Goal: Transaction & Acquisition: Purchase product/service

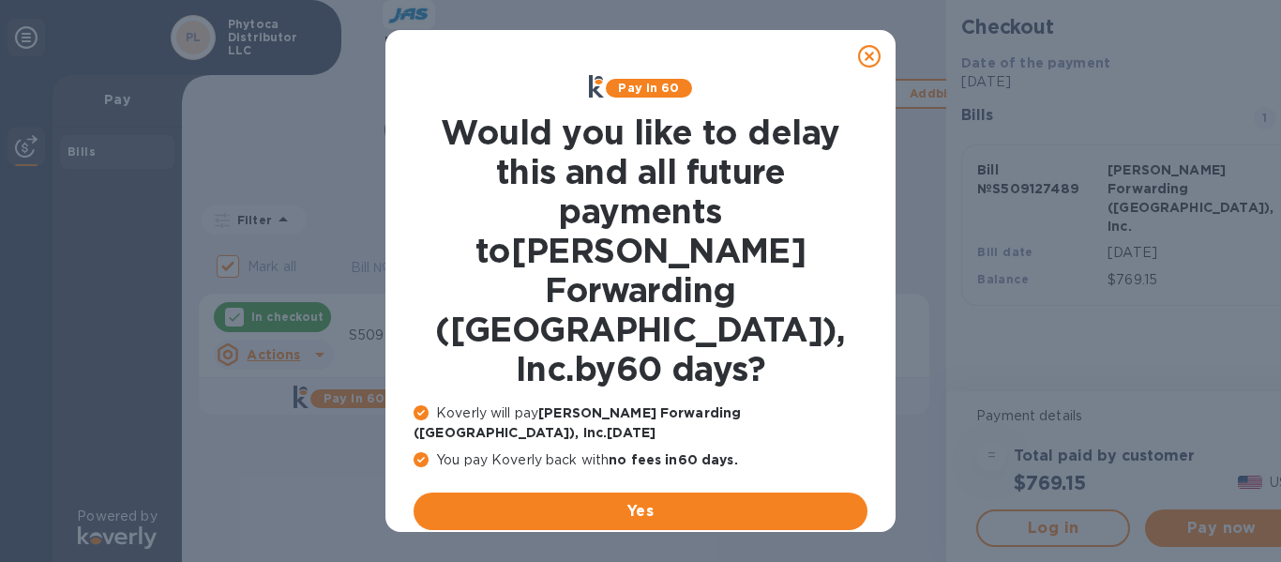
click at [643, 548] on u "No thanks, later" at bounding box center [655, 555] width 112 height 15
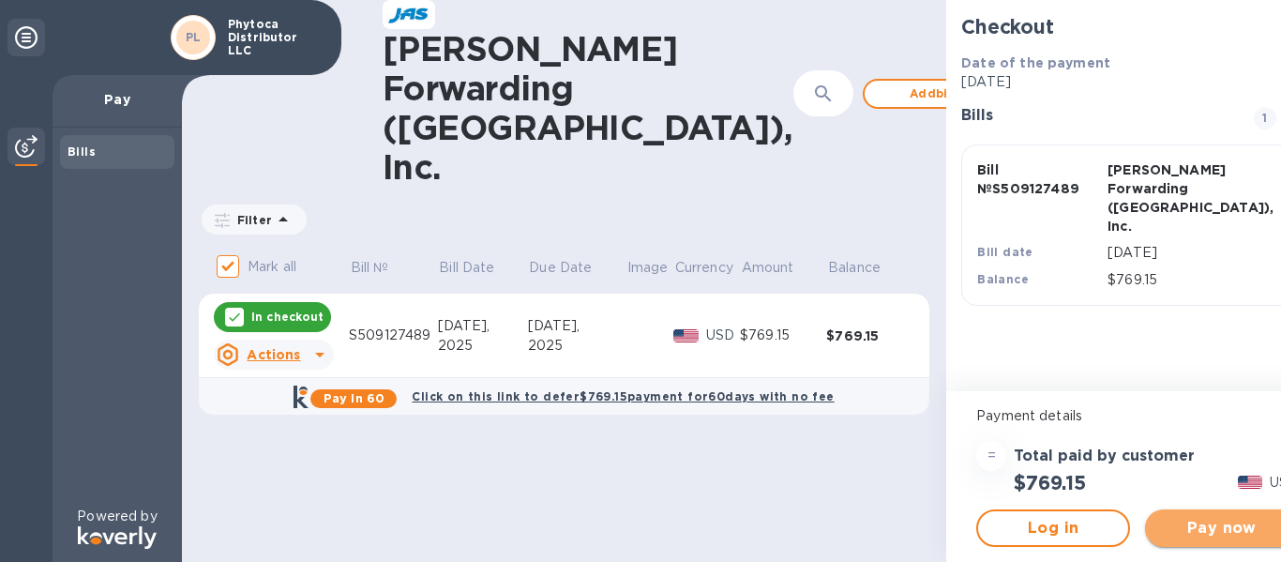
click at [1165, 526] on span "Pay now" at bounding box center [1222, 528] width 124 height 22
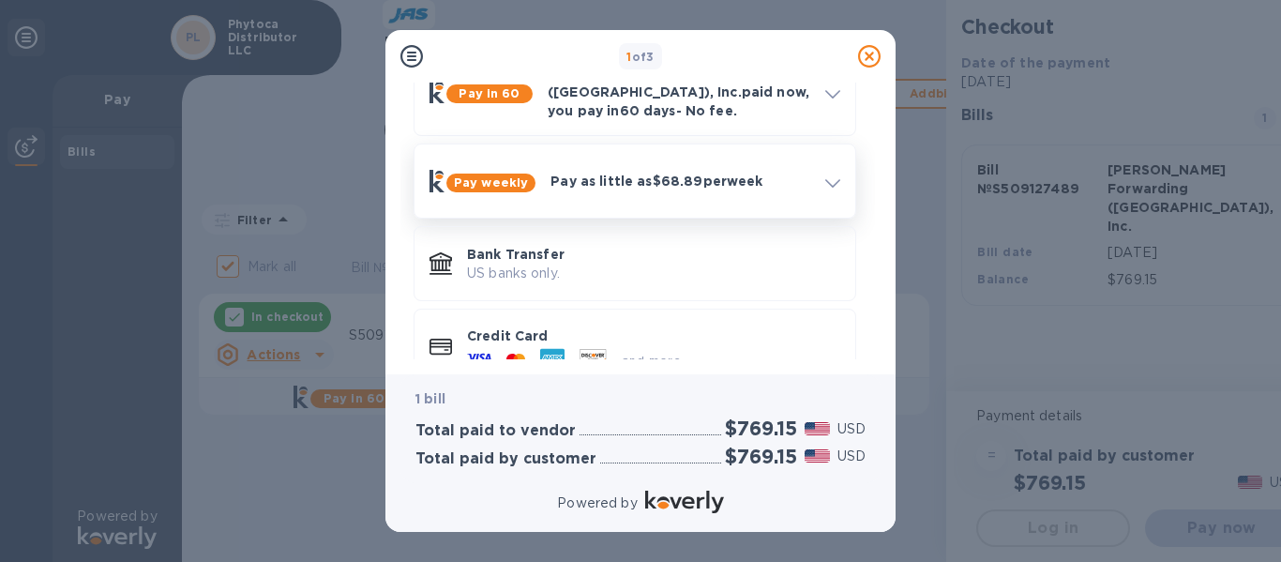
scroll to position [142, 0]
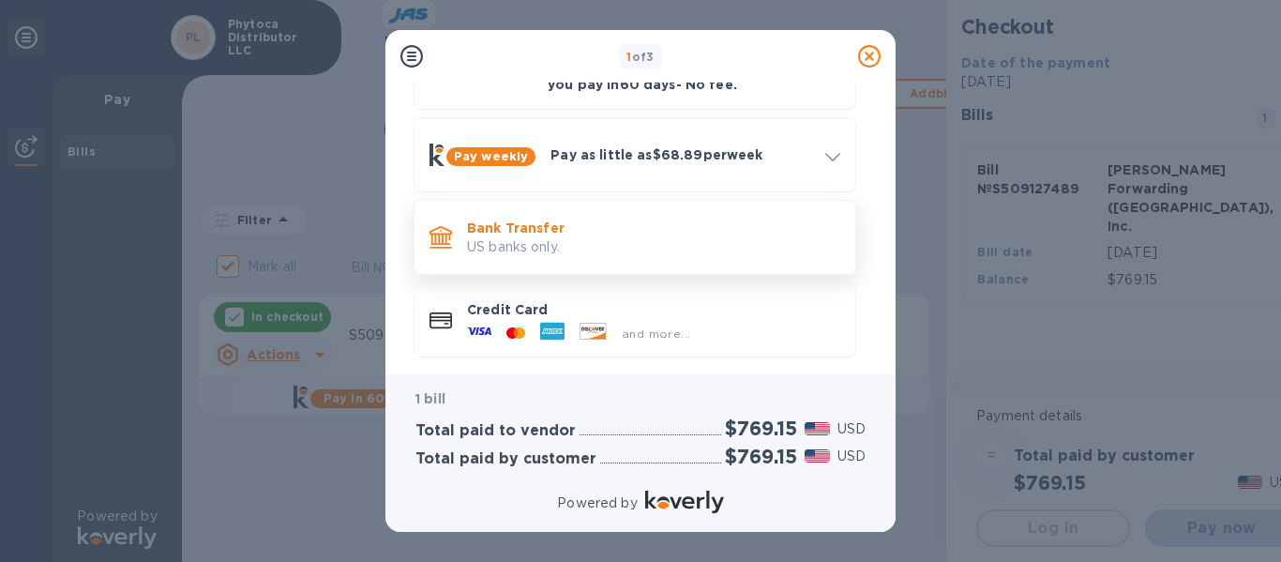
click at [536, 237] on p "US banks only." at bounding box center [653, 247] width 373 height 20
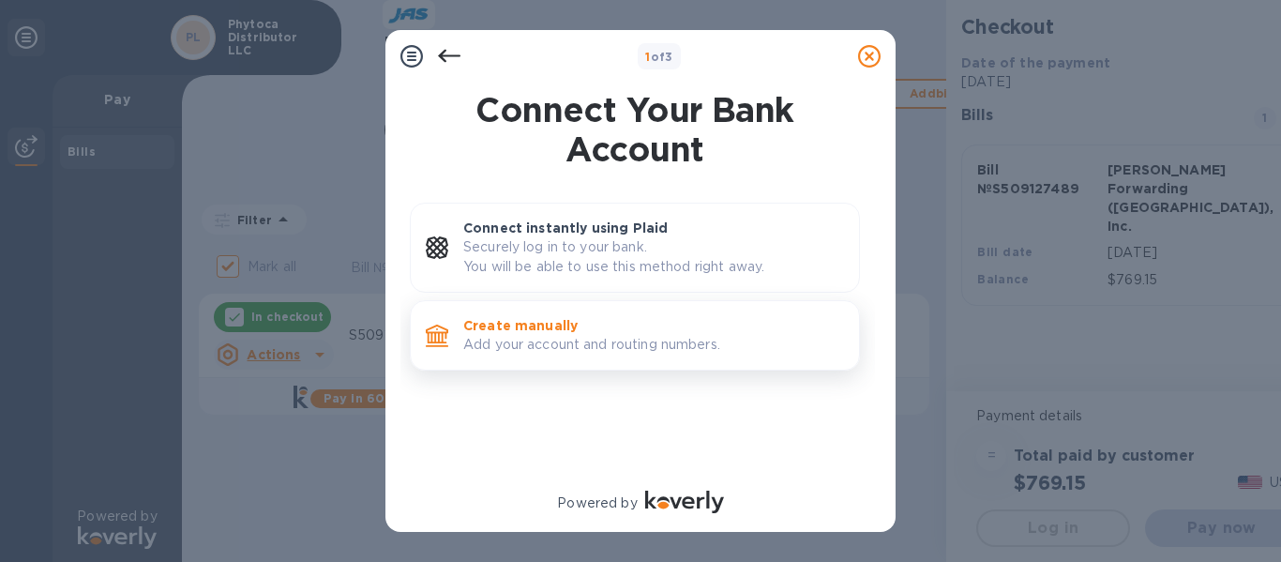
click at [537, 339] on p "Add your account and routing numbers." at bounding box center [653, 345] width 381 height 20
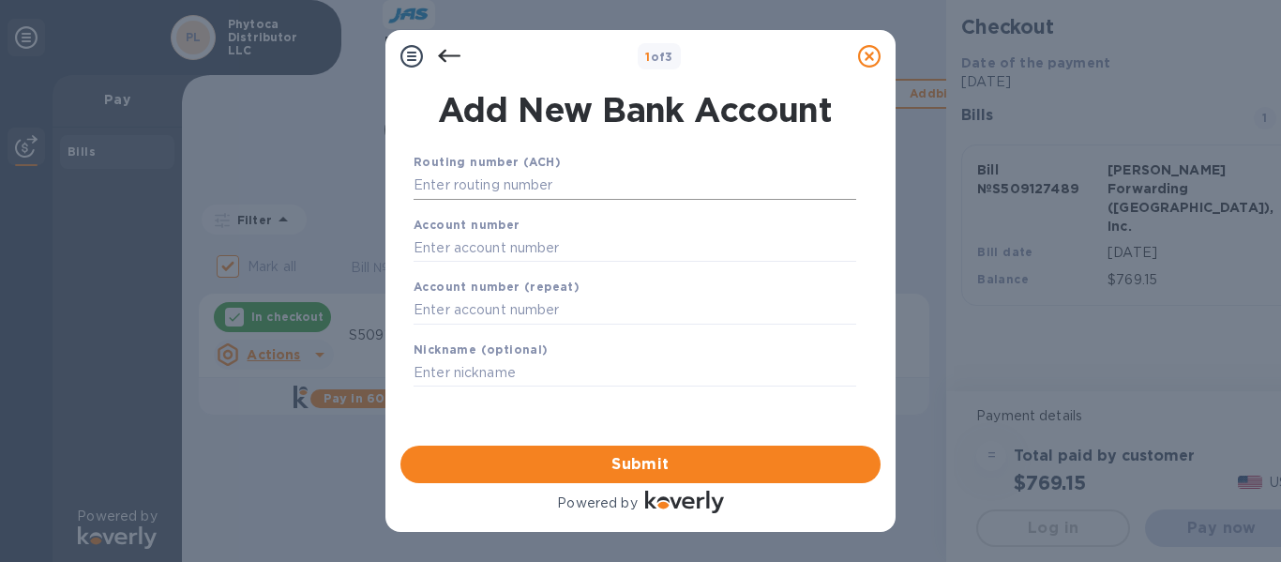
click at [449, 183] on input "text" at bounding box center [634, 186] width 442 height 28
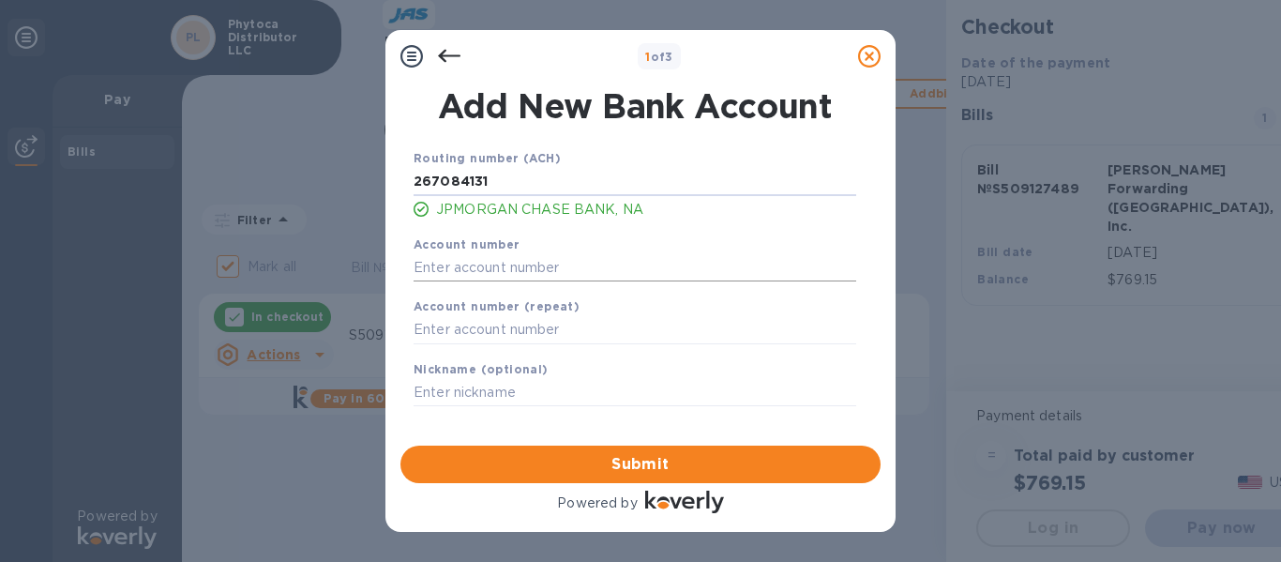
type input "267084131"
click at [551, 260] on input "text" at bounding box center [634, 267] width 442 height 28
type input "529051685"
click at [497, 340] on input "text" at bounding box center [634, 330] width 442 height 28
type input "529051685"
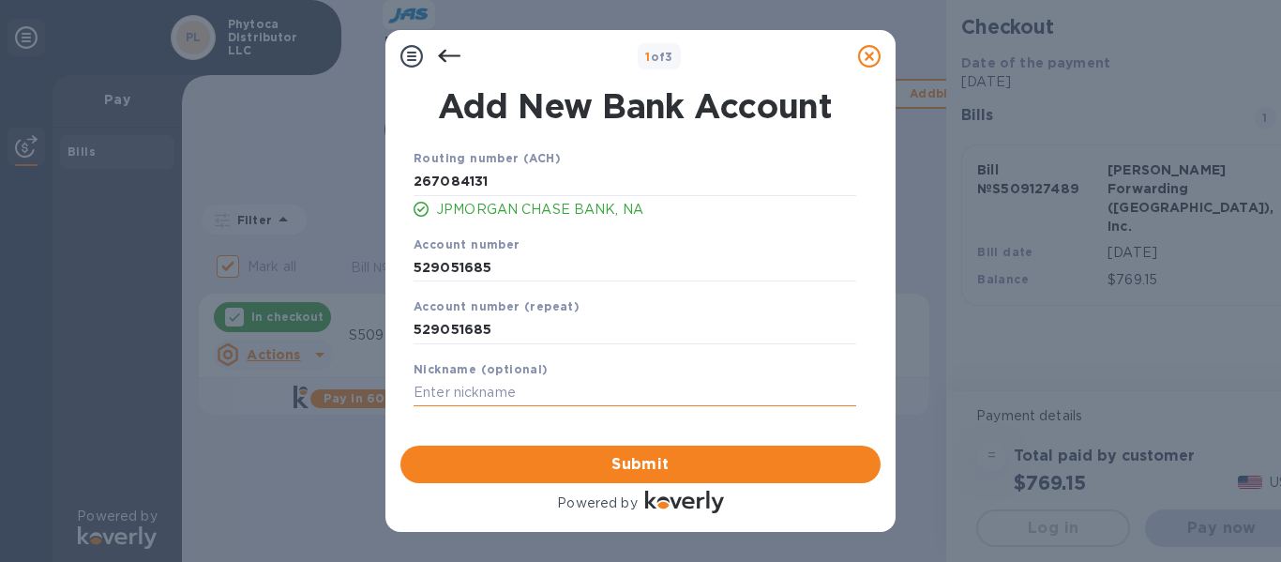
click at [492, 394] on input "text" at bounding box center [634, 393] width 442 height 28
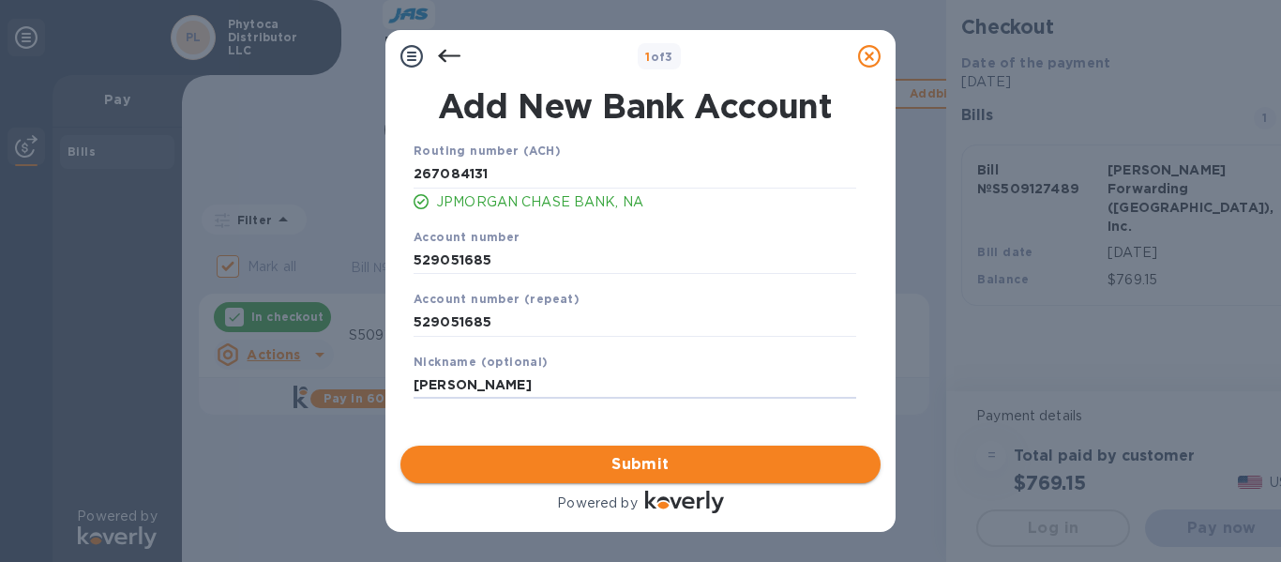
type input "[PERSON_NAME]"
click at [656, 460] on span "Submit" at bounding box center [640, 464] width 450 height 22
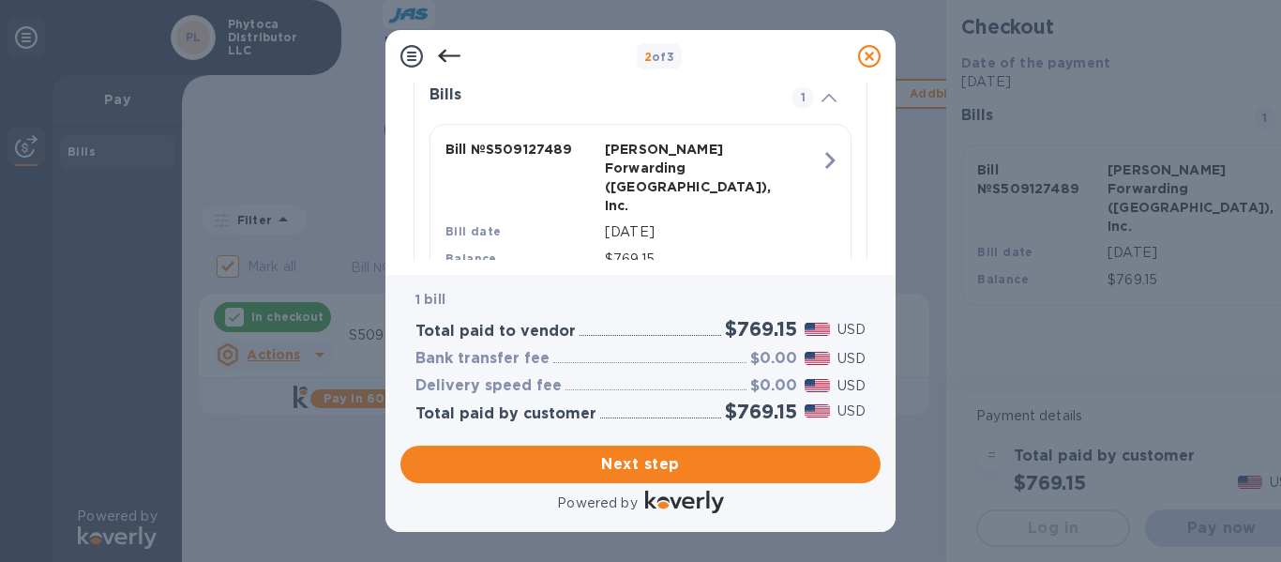
scroll to position [484, 0]
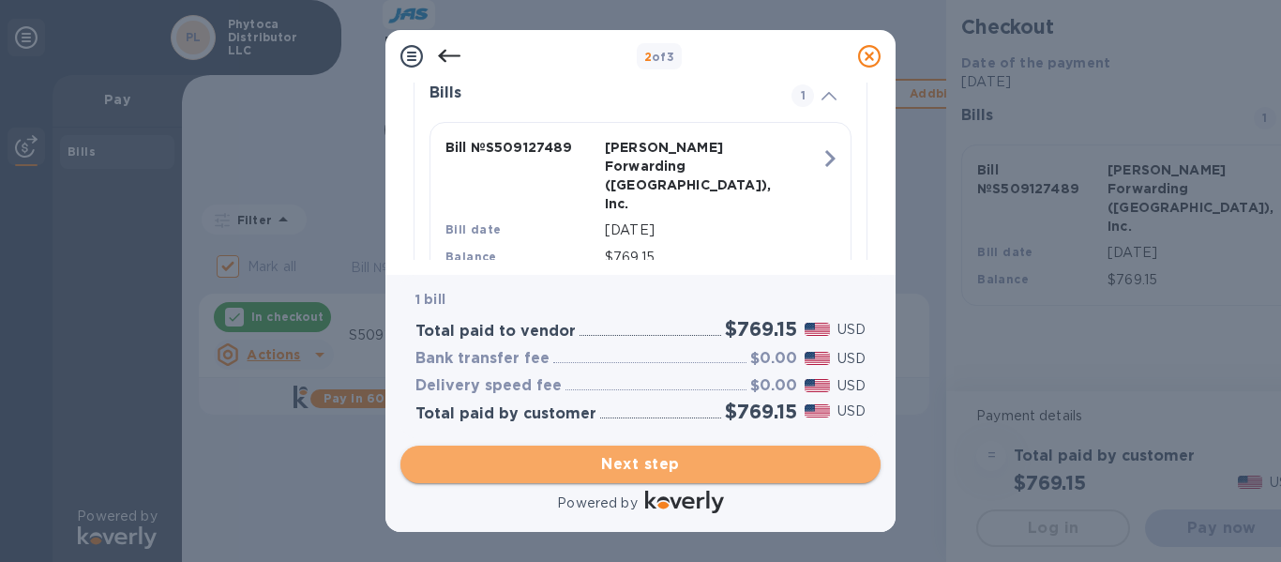
click at [654, 465] on span "Next step" at bounding box center [640, 464] width 450 height 22
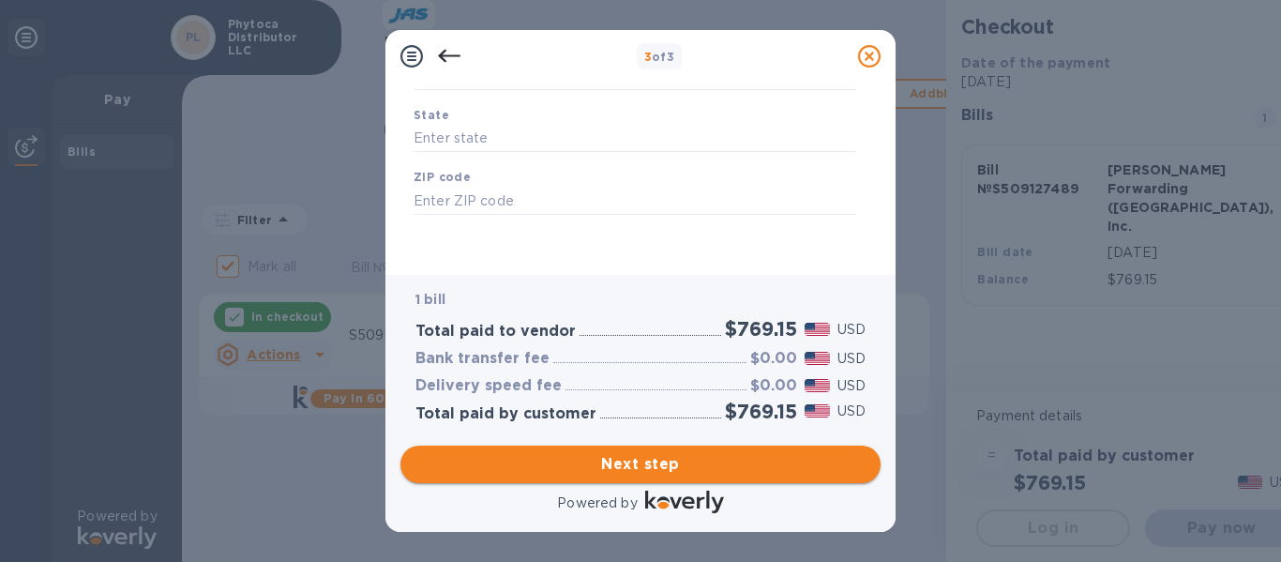
type input "[GEOGRAPHIC_DATA]"
click at [516, 131] on input "text" at bounding box center [634, 139] width 442 height 28
type input "[US_STATE]"
click at [438, 202] on input "text" at bounding box center [634, 201] width 442 height 28
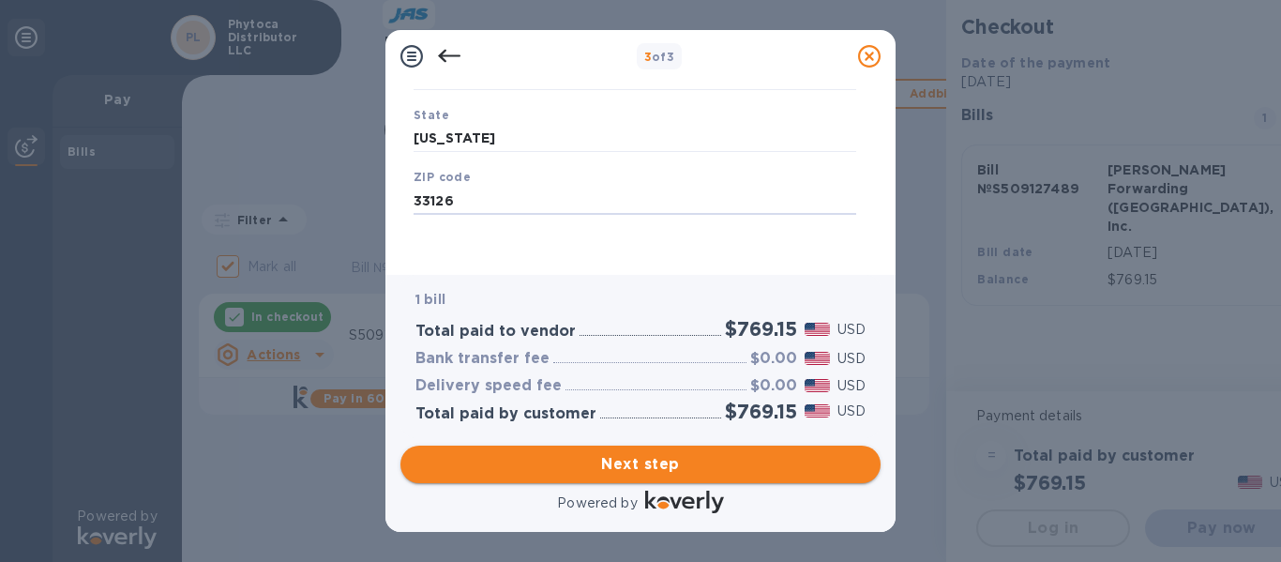
type input "33126"
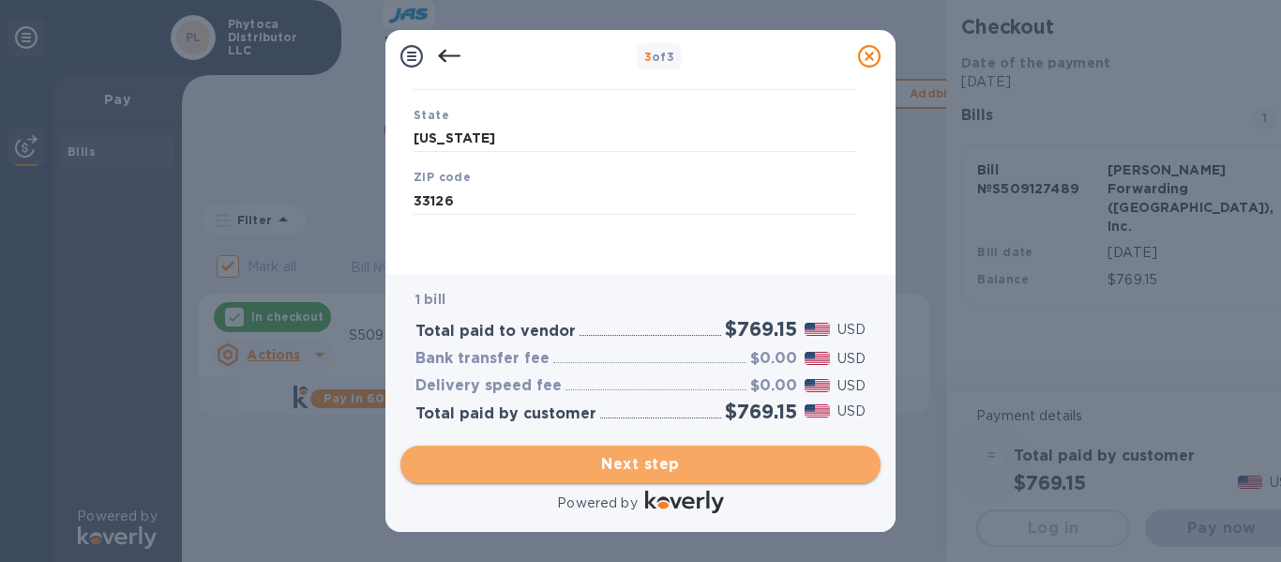
click at [580, 472] on span "Next step" at bounding box center [640, 464] width 450 height 22
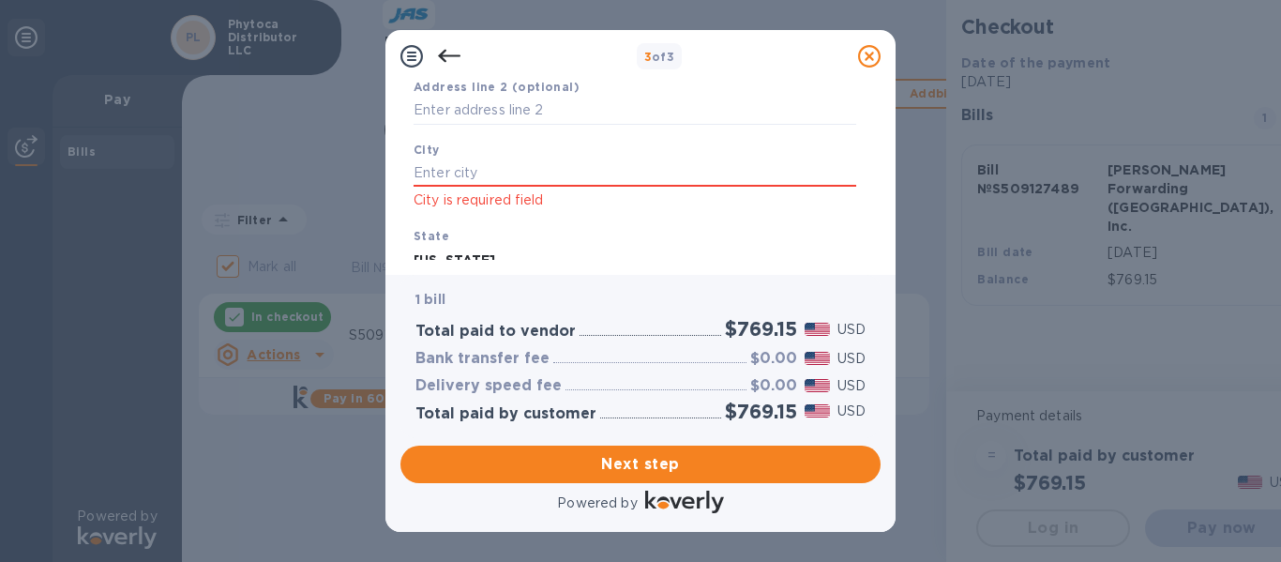
scroll to position [247, 0]
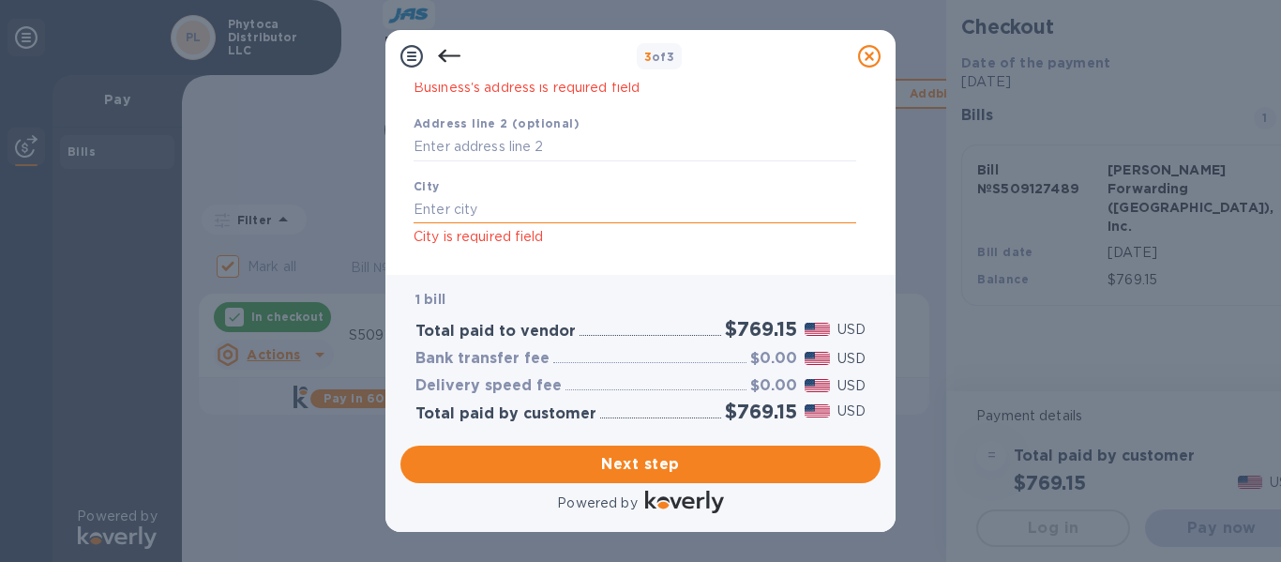
click at [521, 202] on input "text" at bounding box center [634, 209] width 442 height 28
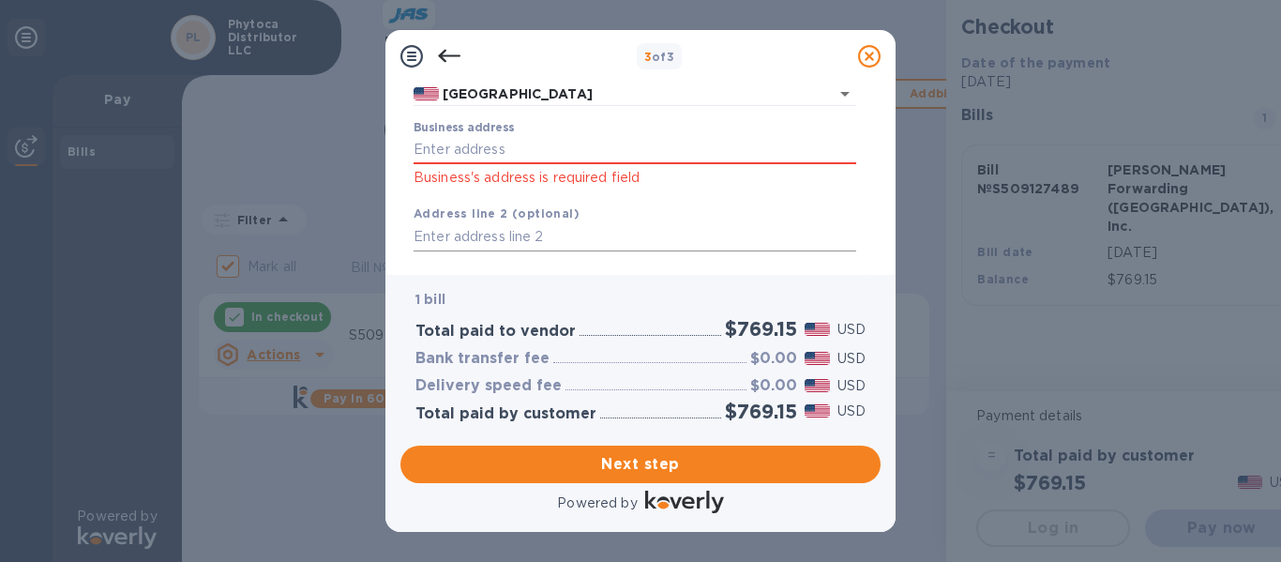
scroll to position [156, 0]
type input "[GEOGRAPHIC_DATA]"
click at [486, 147] on input "Business address" at bounding box center [634, 151] width 442 height 28
type input "[STREET_ADDRESS]"
type input "[GEOGRAPHIC_DATA]"
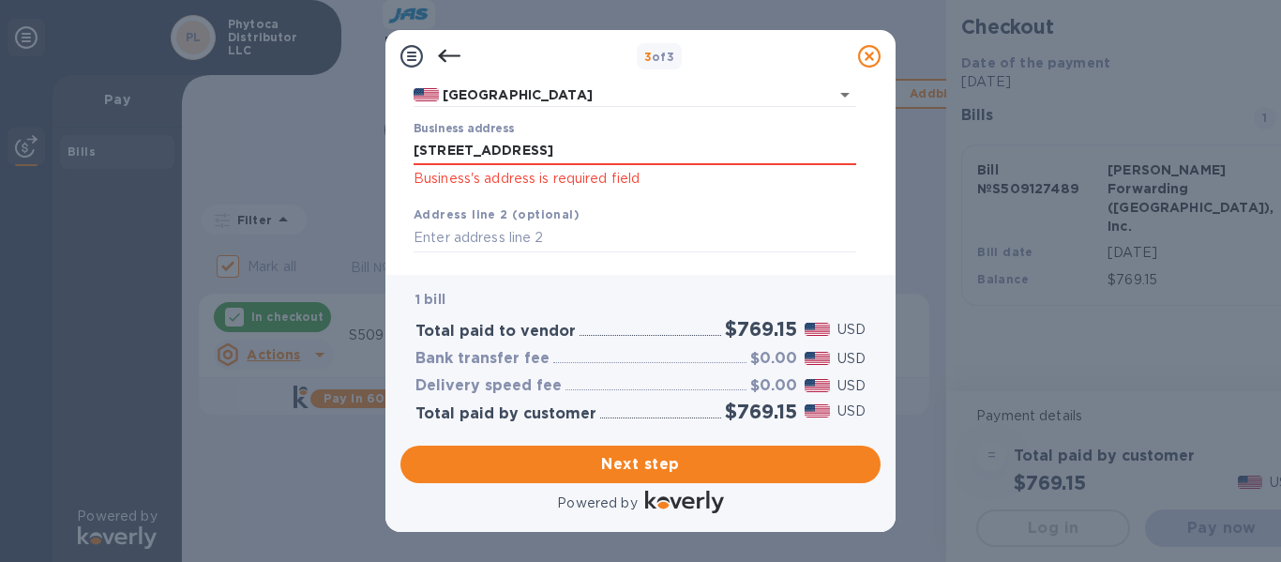
type input "FL"
type input "33122"
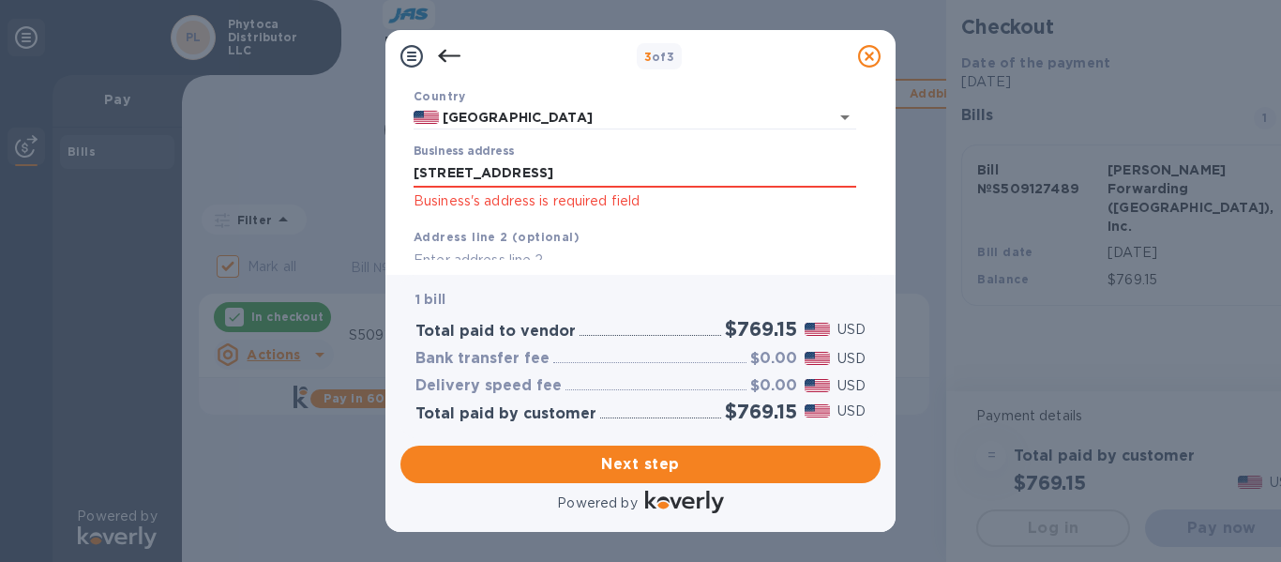
scroll to position [0, 0]
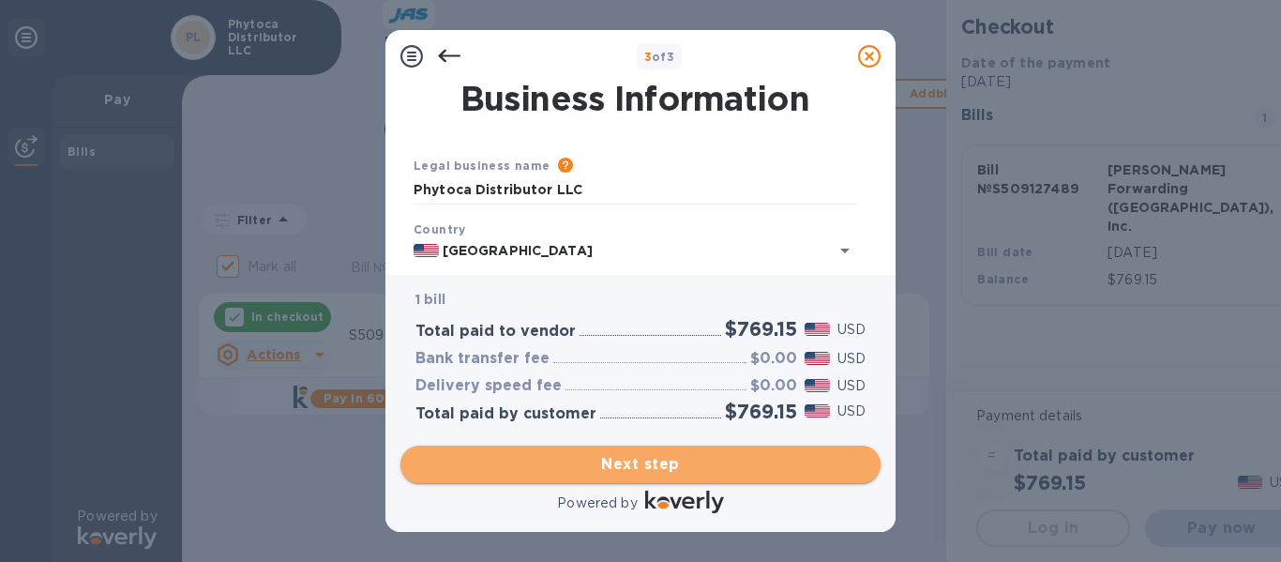
click at [597, 462] on span "Next step" at bounding box center [640, 464] width 450 height 22
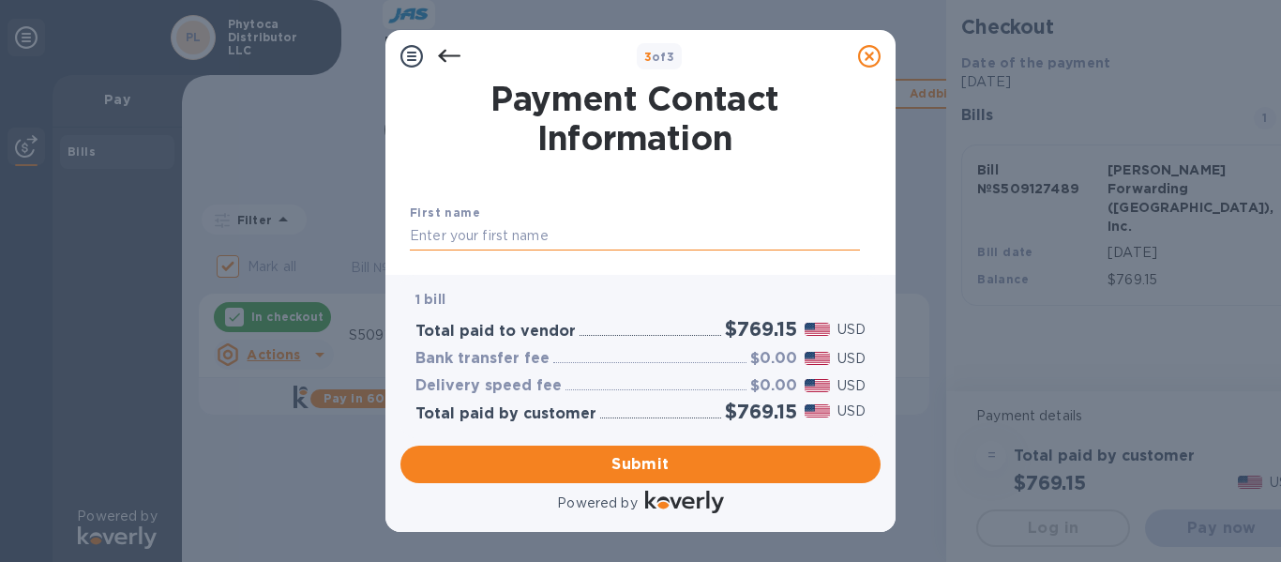
click at [525, 235] on input "text" at bounding box center [635, 236] width 450 height 28
type input "[PERSON_NAME]"
type input "7866264876"
type input "[EMAIL_ADDRESS][DOMAIN_NAME]"
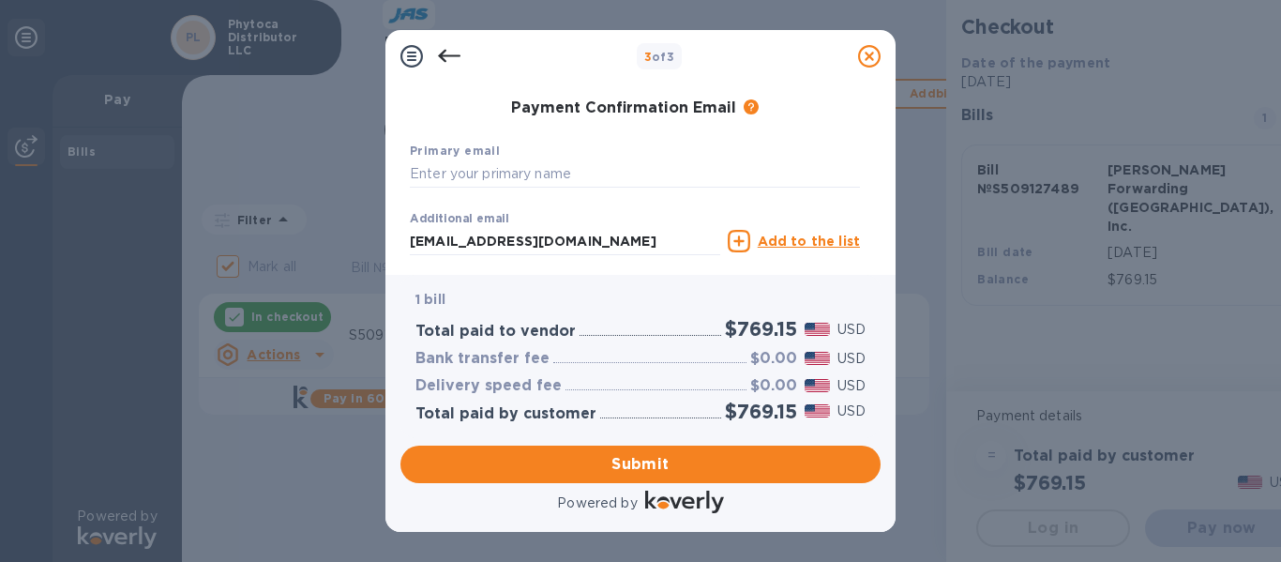
scroll to position [294, 0]
click at [526, 171] on input "text" at bounding box center [635, 173] width 450 height 28
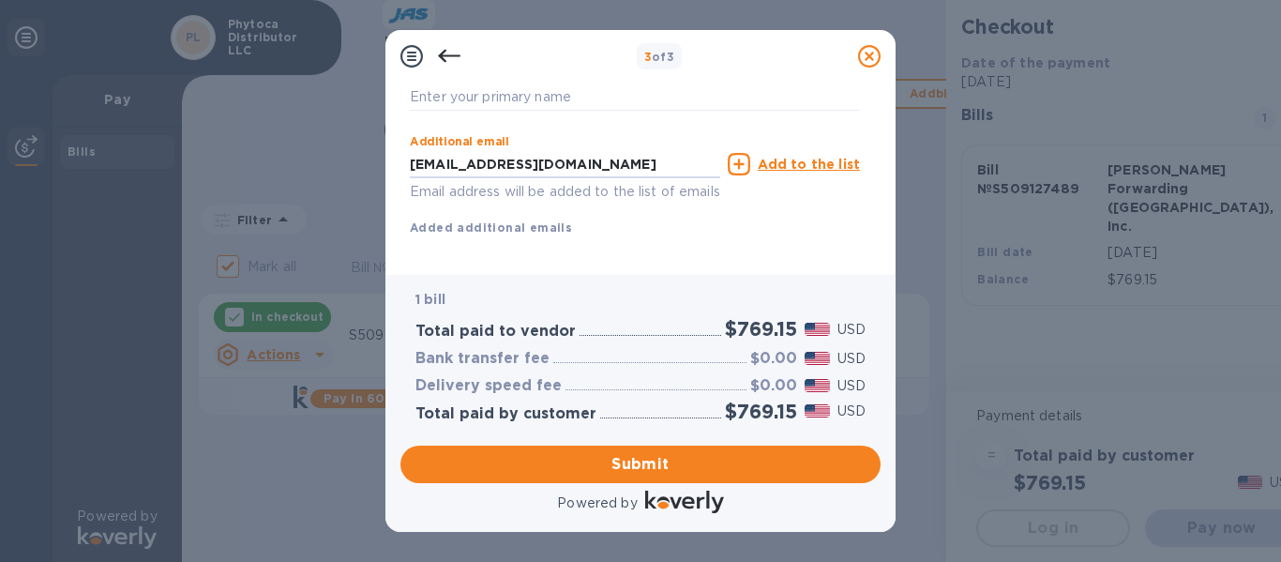
scroll to position [399, 0]
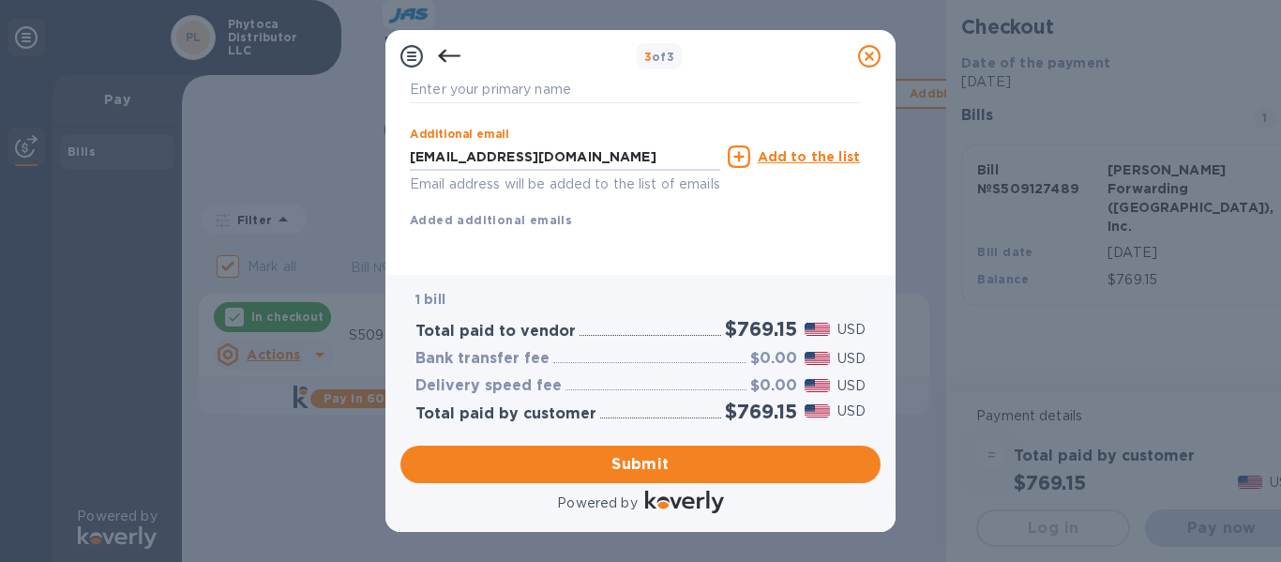
drag, startPoint x: 624, startPoint y: 237, endPoint x: 408, endPoint y: 253, distance: 217.1
click at [408, 253] on div "Payment Contact Information First name [PERSON_NAME] Last name [PERSON_NAME] Ph…" at bounding box center [640, 170] width 480 height 177
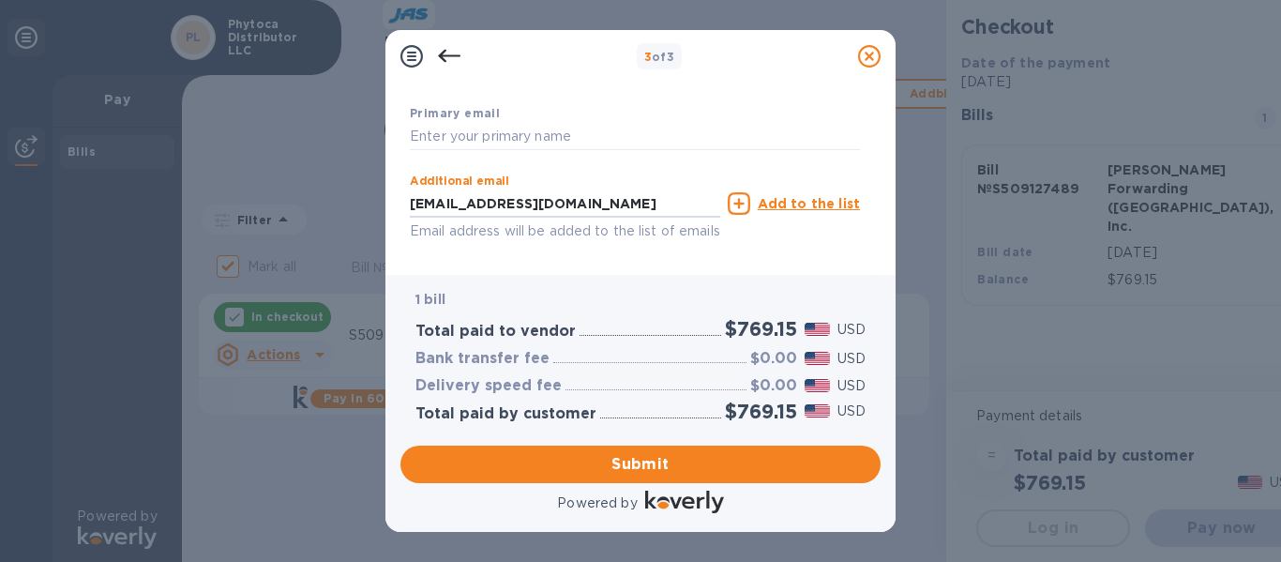
scroll to position [322, 0]
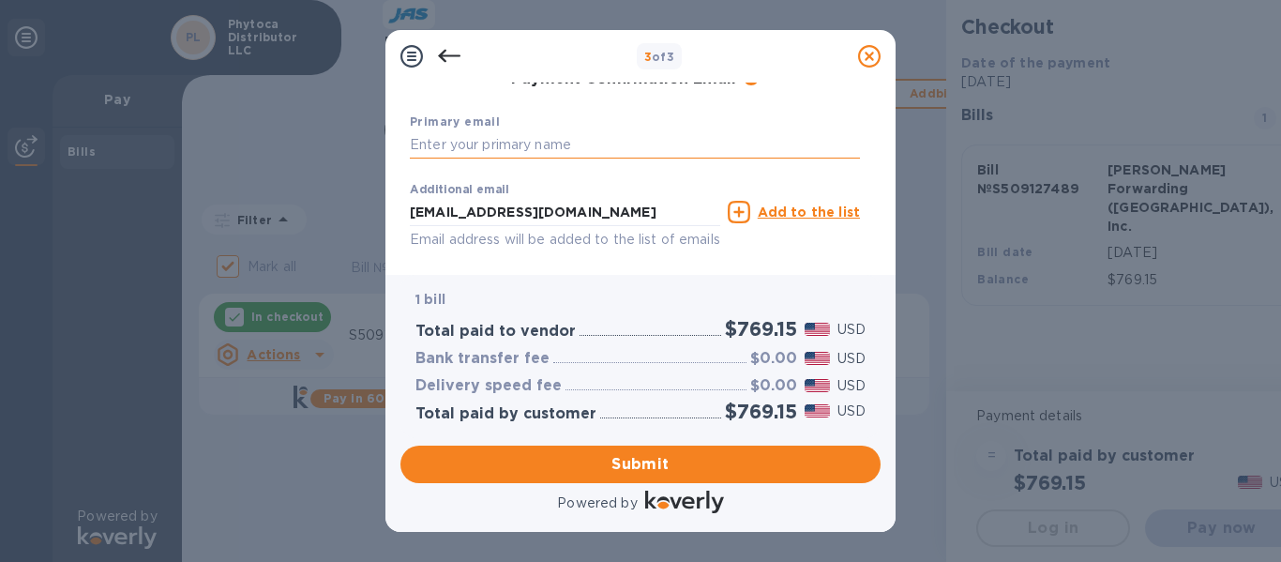
click at [486, 149] on input "text" at bounding box center [635, 145] width 450 height 28
paste input "[EMAIL_ADDRESS][DOMAIN_NAME]"
type input "[EMAIL_ADDRESS][DOMAIN_NAME]"
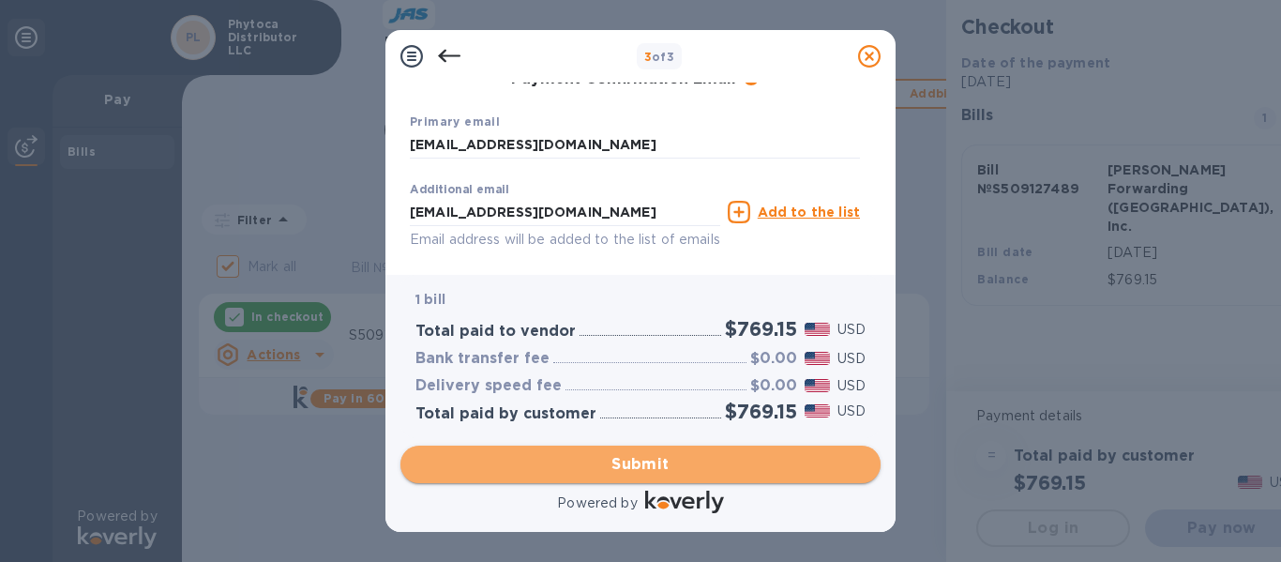
click at [667, 471] on span "Submit" at bounding box center [640, 464] width 450 height 22
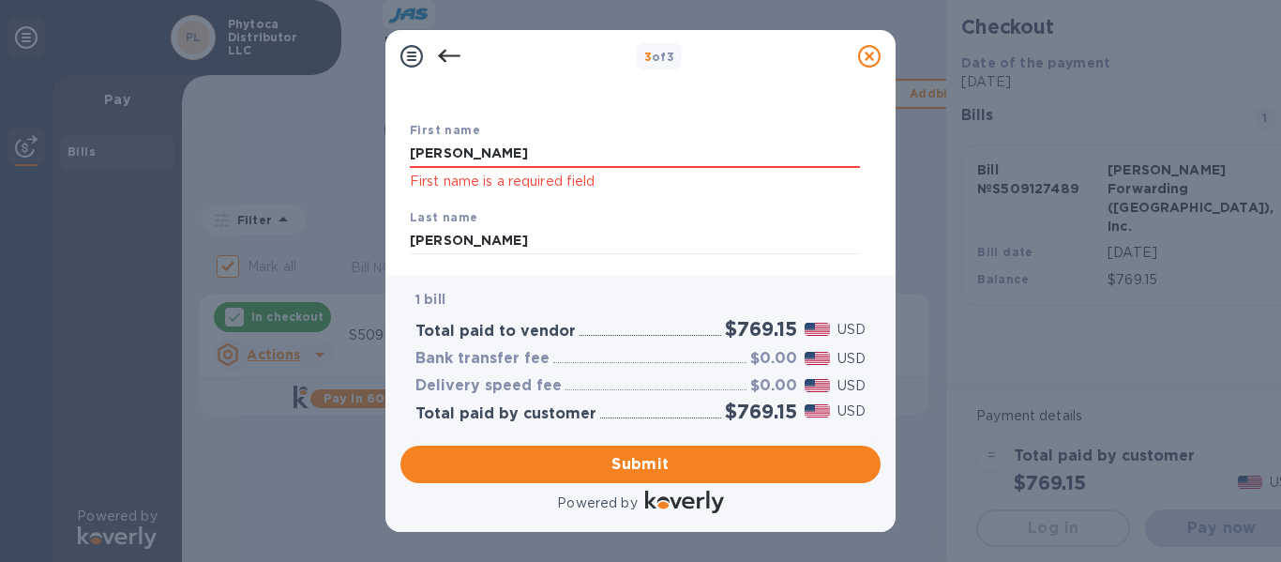
scroll to position [82, 0]
click at [537, 161] on input "[PERSON_NAME]" at bounding box center [635, 155] width 450 height 28
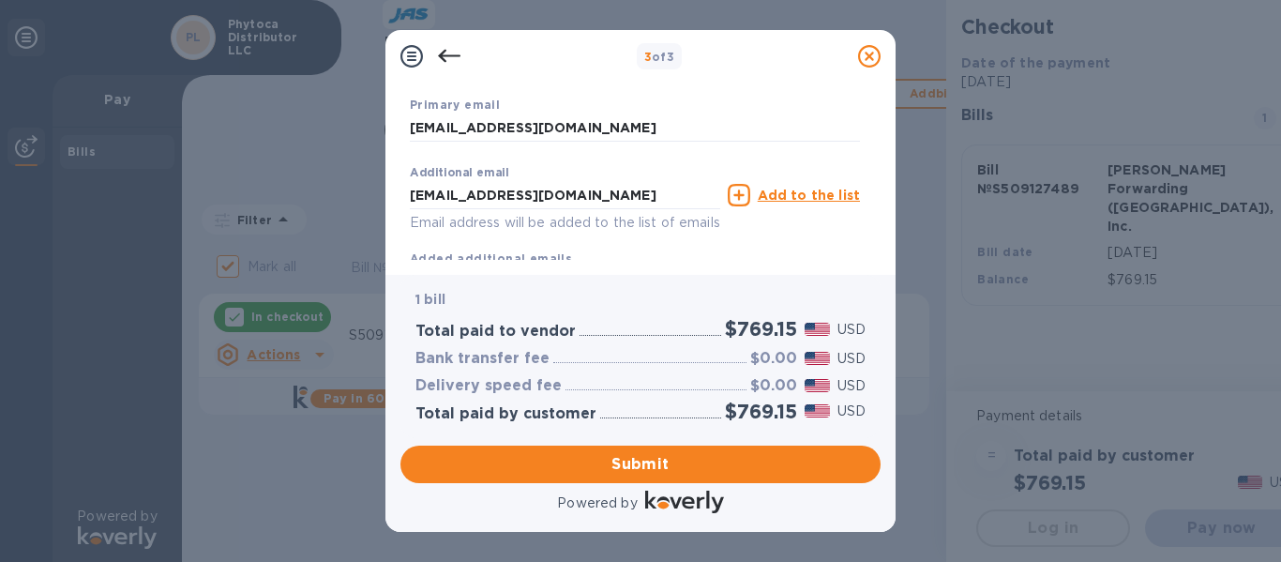
scroll to position [424, 0]
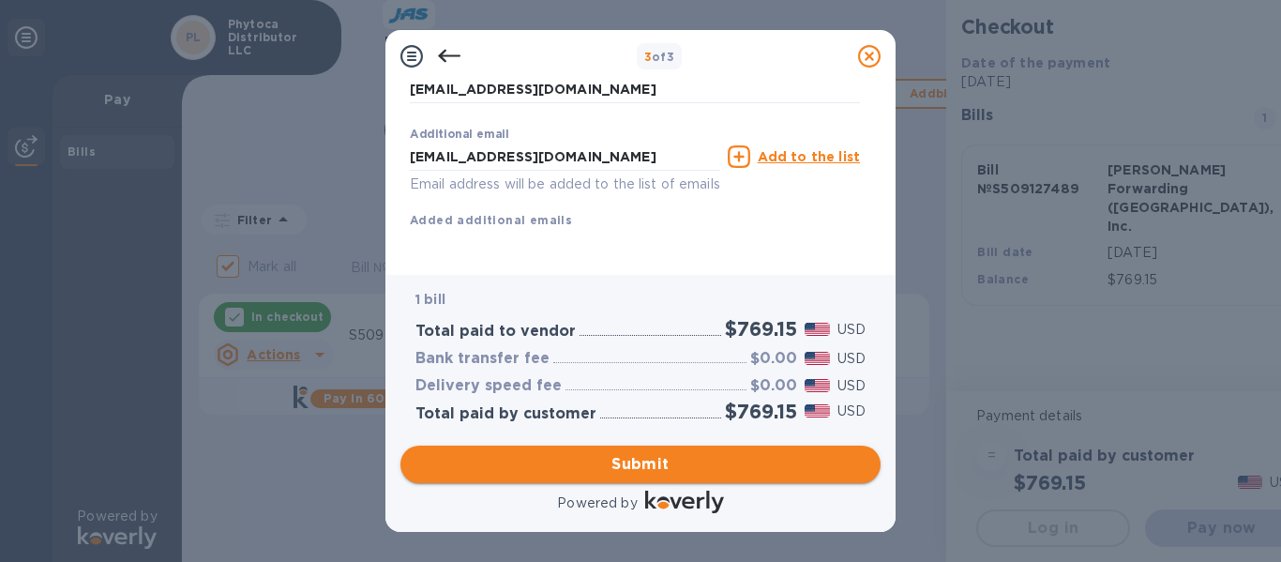
type input "[PERSON_NAME]"
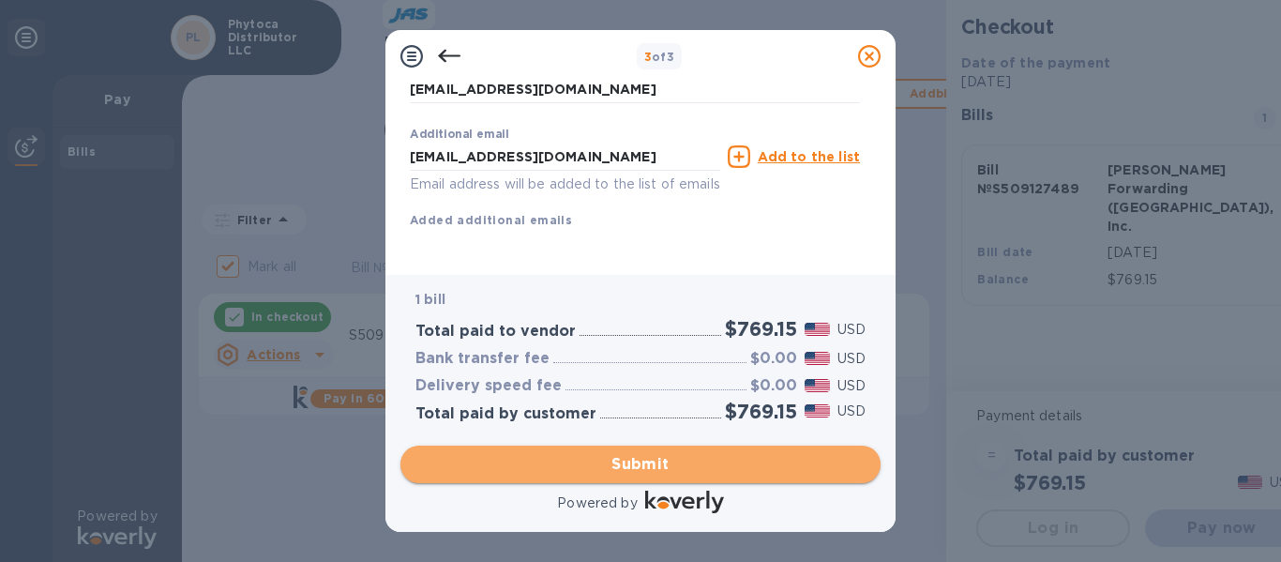
click at [595, 470] on span "Submit" at bounding box center [640, 464] width 450 height 22
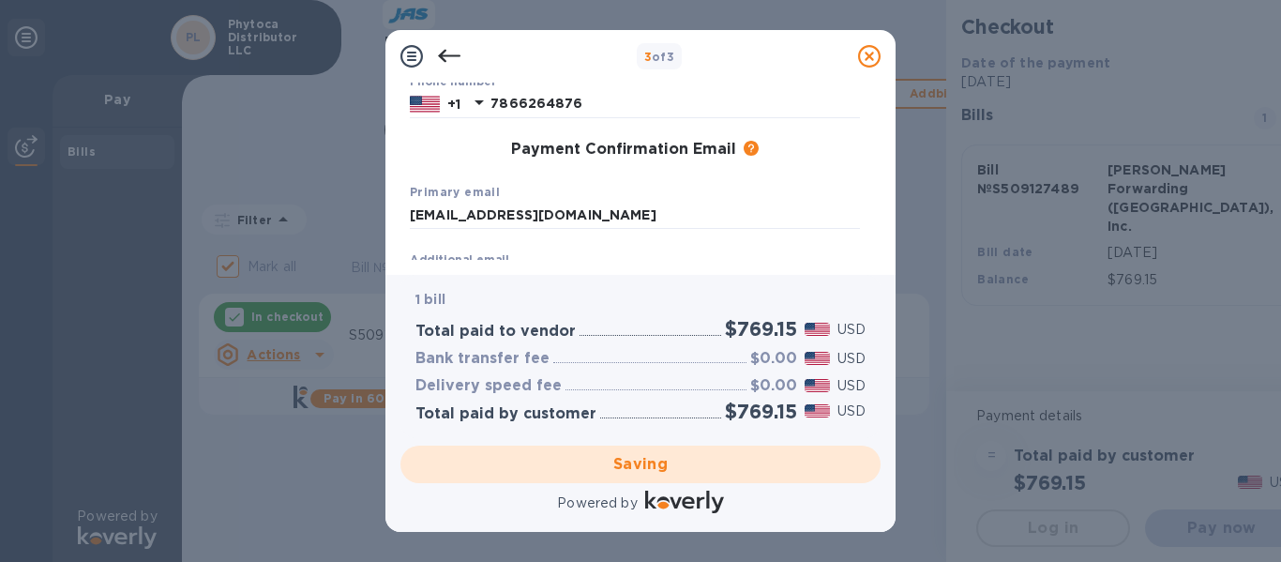
scroll to position [399, 0]
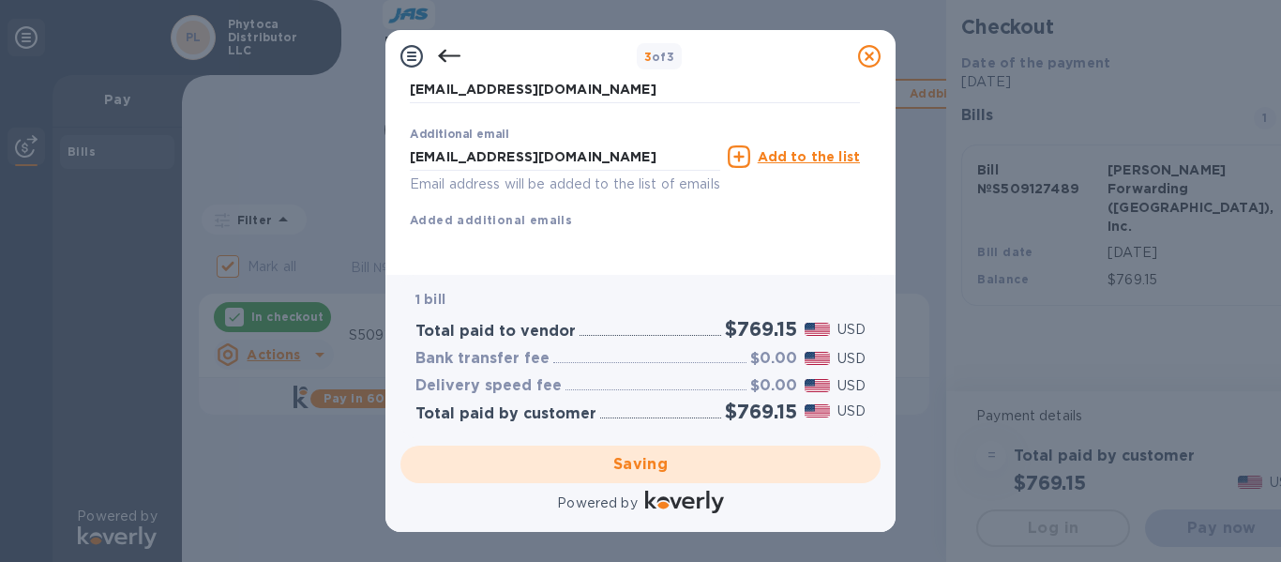
checkbox input "false"
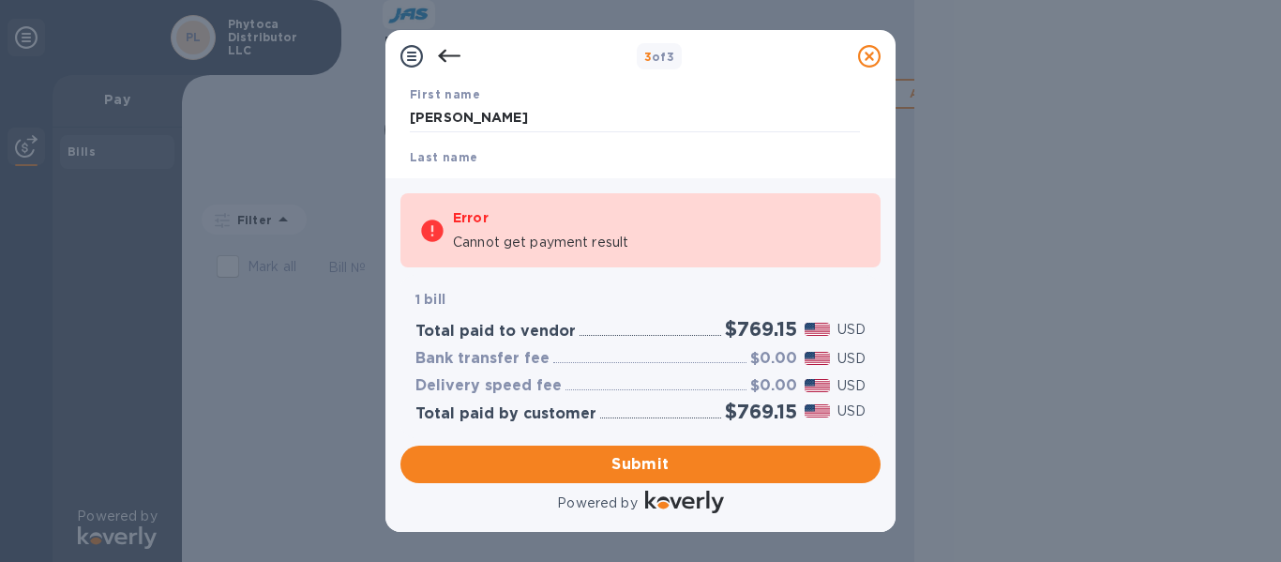
scroll to position [117, 0]
click at [519, 113] on input "[PERSON_NAME]" at bounding box center [635, 119] width 450 height 28
type input "[PERSON_NAME]"
click at [443, 156] on b "Last name" at bounding box center [444, 158] width 68 height 14
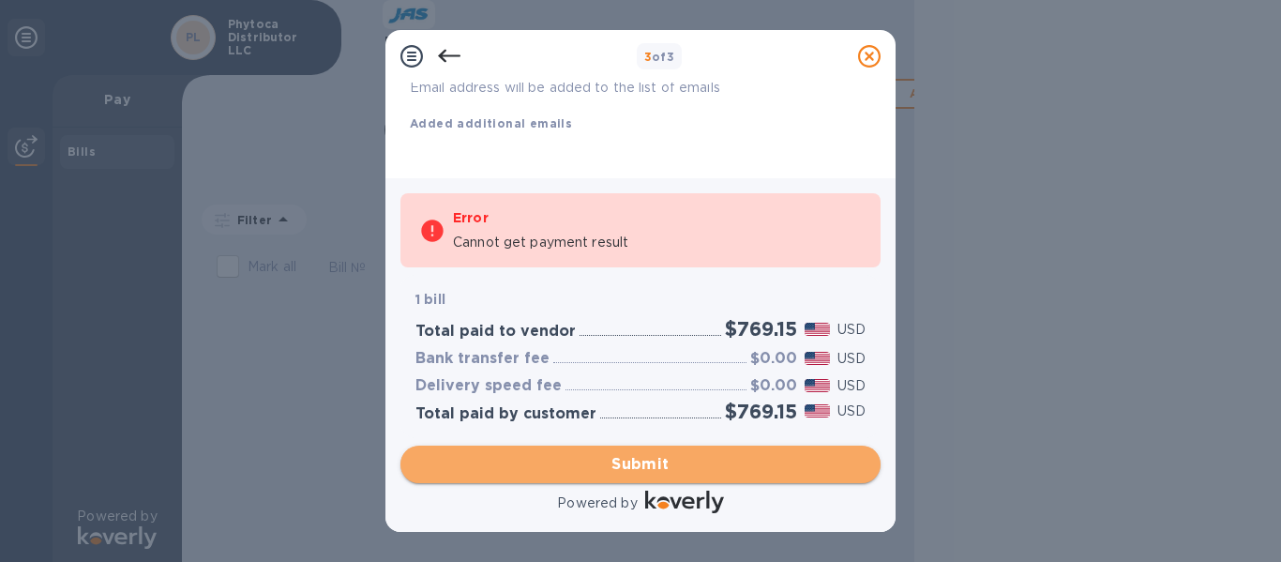
click at [567, 463] on span "Submit" at bounding box center [640, 464] width 450 height 22
